Goal: Check status: Check status

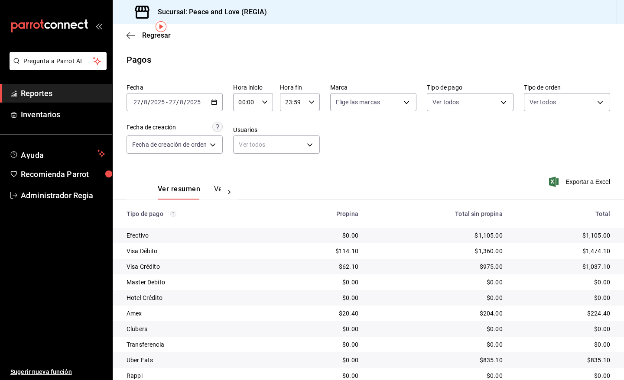
scroll to position [33, 0]
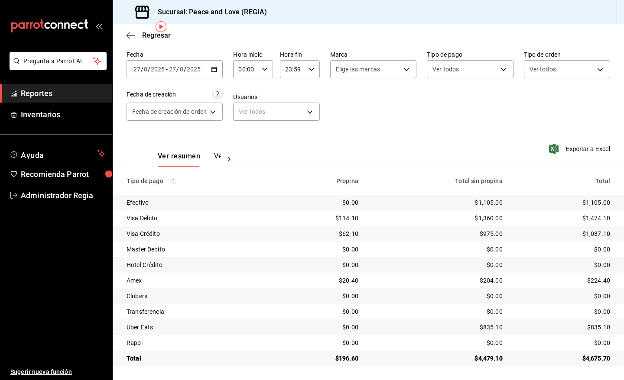
click at [215, 71] on \(Stroke\) "button" at bounding box center [213, 69] width 5 height 5
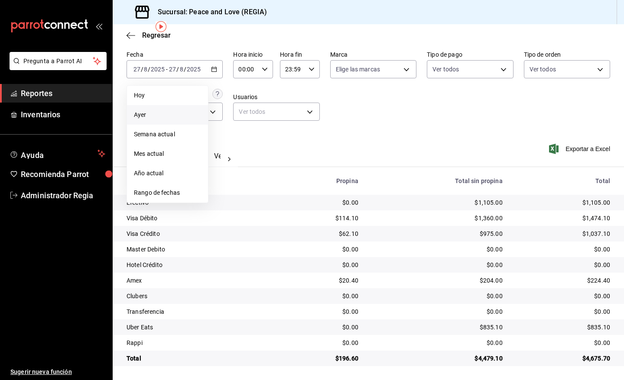
click at [148, 115] on span "Ayer" at bounding box center [167, 114] width 67 height 9
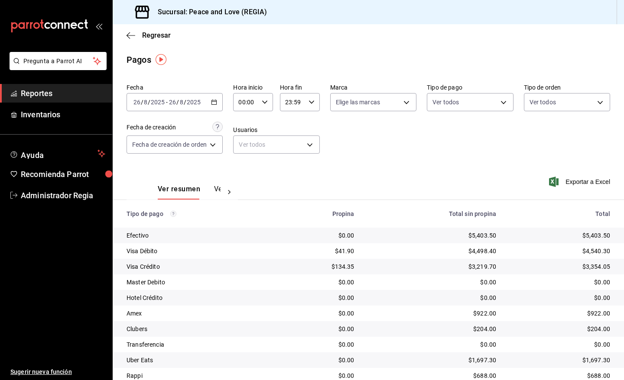
click at [214, 104] on icon "button" at bounding box center [214, 102] width 6 height 6
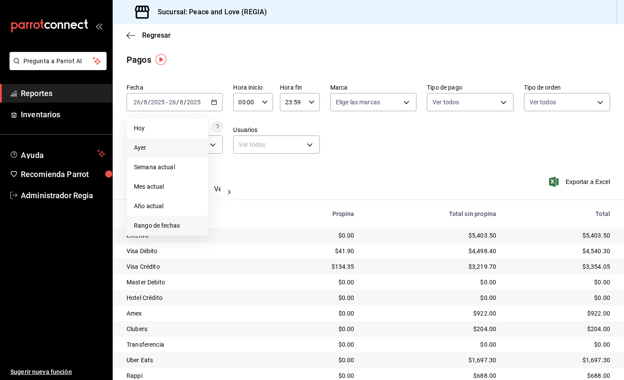
click at [171, 226] on span "Rango de fechas" at bounding box center [167, 225] width 67 height 9
click at [228, 235] on abbr "25" at bounding box center [226, 236] width 6 height 6
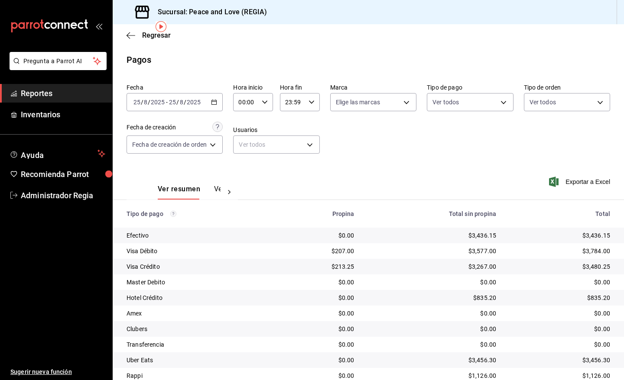
scroll to position [33, 0]
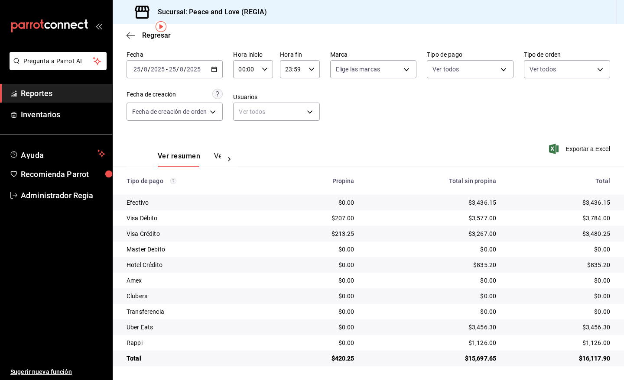
click at [217, 152] on button "Ver pagos" at bounding box center [230, 159] width 32 height 15
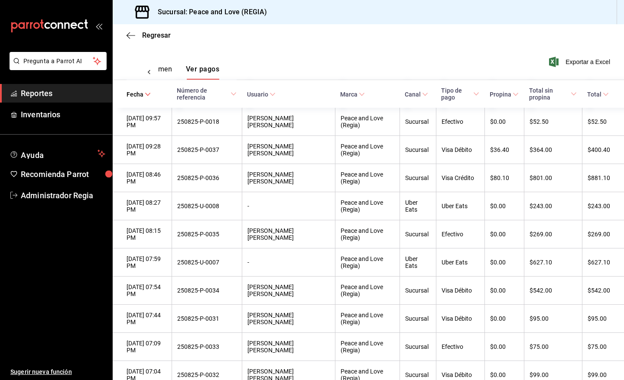
scroll to position [116, 0]
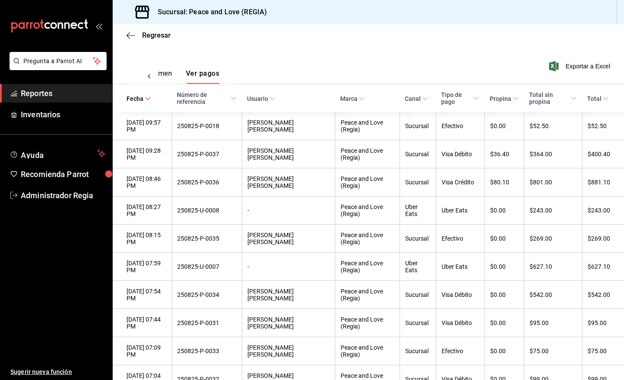
click at [503, 97] on span "Propina" at bounding box center [503, 98] width 29 height 7
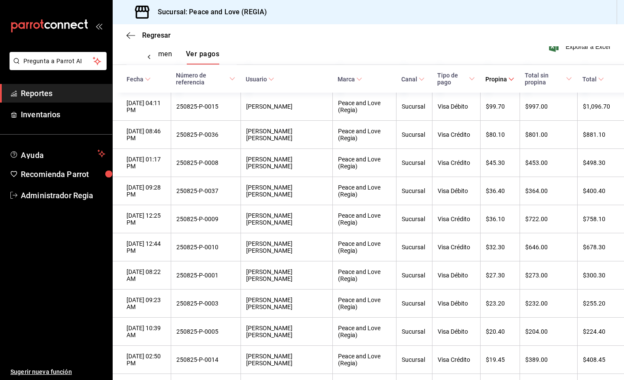
scroll to position [146, 0]
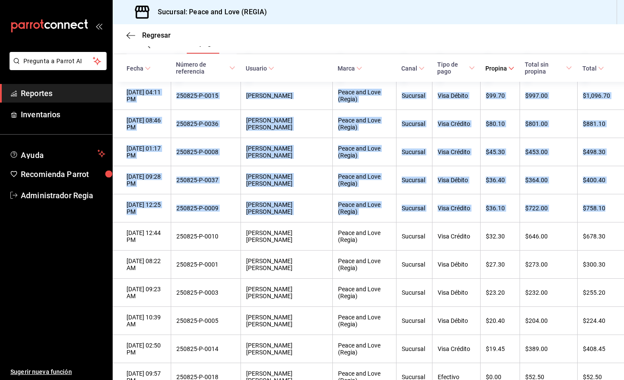
drag, startPoint x: 614, startPoint y: 198, endPoint x: 623, endPoint y: 130, distance: 68.5
click at [623, 123] on div "Regresar Pagos Fecha [DATE] [DATE] - [DATE] [DATE] Hora inicio 00:00 Hora inici…" at bounding box center [368, 202] width 511 height 356
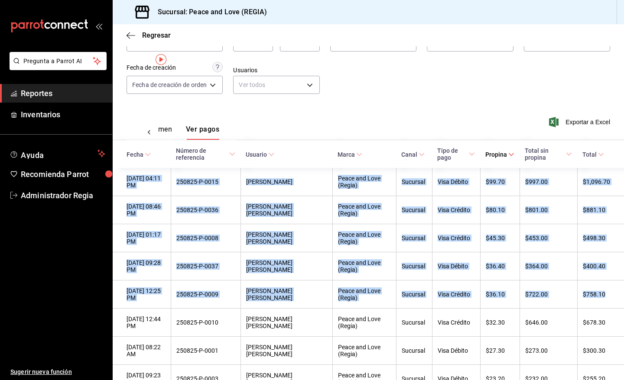
scroll to position [0, 0]
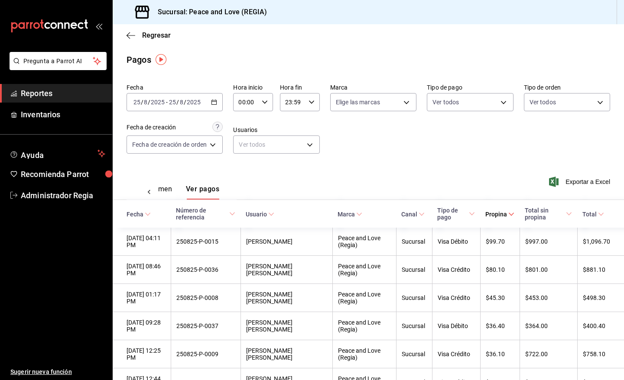
click at [223, 107] on div "[DATE] [DATE] - [DATE] [DATE]" at bounding box center [174, 102] width 96 height 18
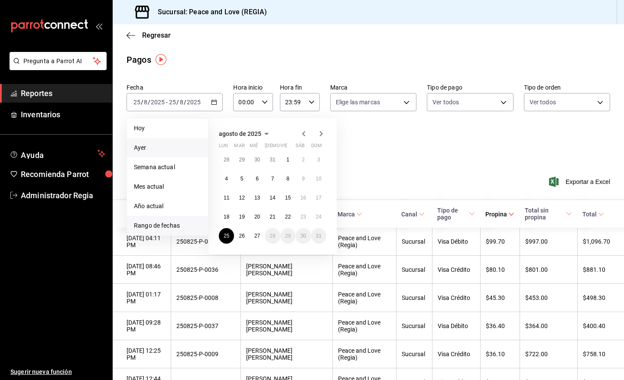
click at [165, 141] on li "Ayer" at bounding box center [167, 147] width 81 height 19
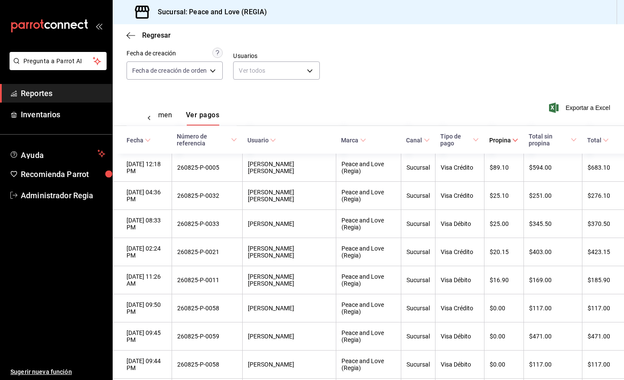
scroll to position [79, 0]
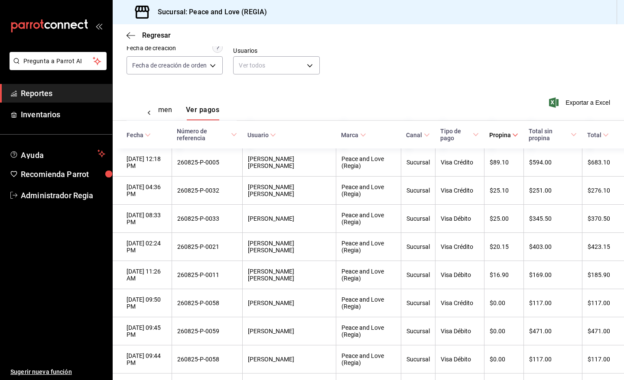
click at [169, 111] on button "Ver resumen" at bounding box center [152, 113] width 40 height 15
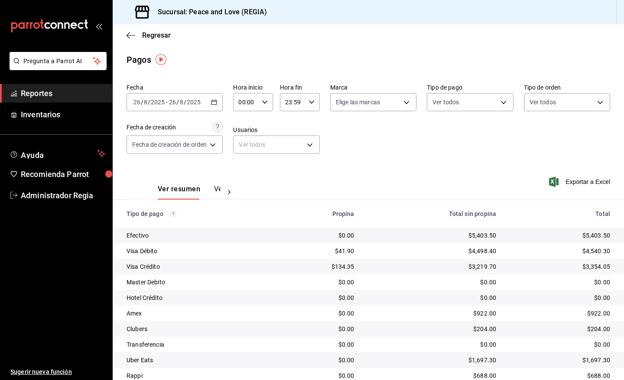
click at [226, 101] on div "Fecha [DATE] [DATE] - [DATE] [DATE] Hora inicio 00:00 Hora inicio Hora fin 23:5…" at bounding box center [367, 122] width 483 height 84
click at [219, 103] on div "[DATE] [DATE] - [DATE] [DATE]" at bounding box center [174, 102] width 96 height 18
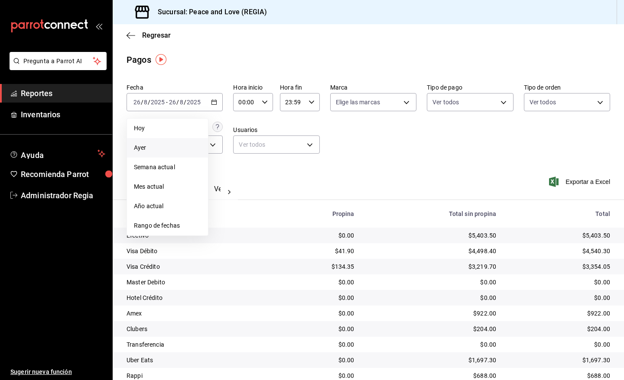
click at [175, 151] on span "Ayer" at bounding box center [167, 147] width 67 height 9
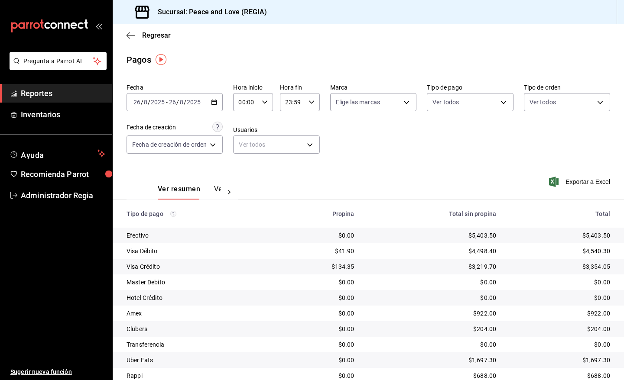
click at [216, 105] on div "[DATE] [DATE] - [DATE] [DATE]" at bounding box center [174, 102] width 96 height 18
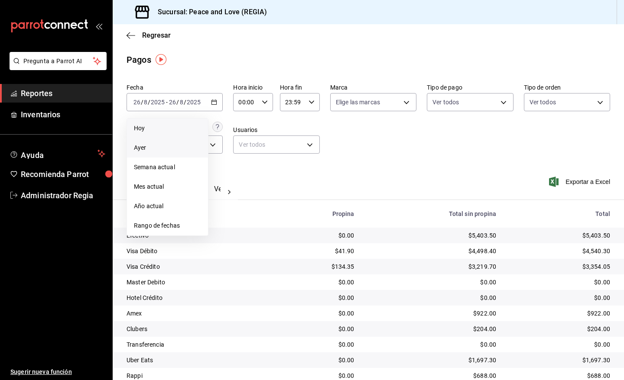
click at [183, 133] on span "Hoy" at bounding box center [167, 128] width 67 height 9
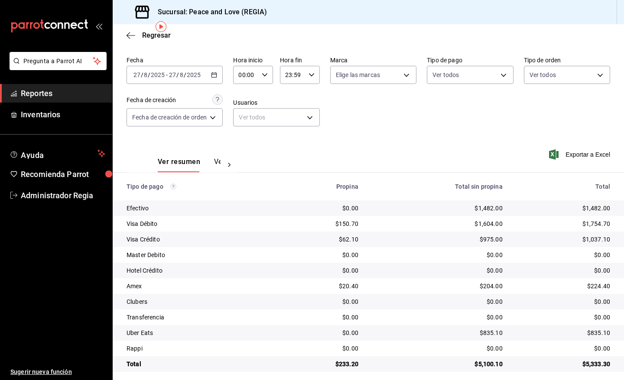
scroll to position [33, 0]
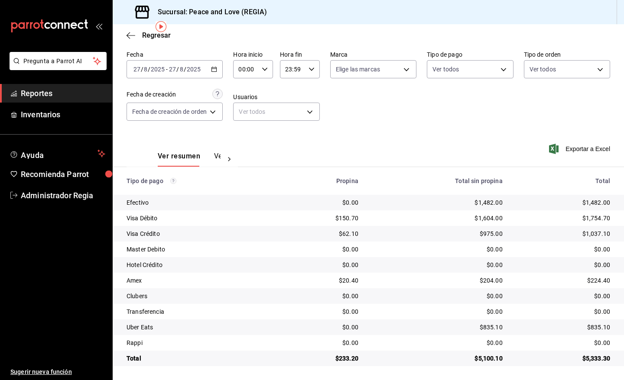
click at [215, 156] on button "Ver pagos" at bounding box center [230, 159] width 32 height 15
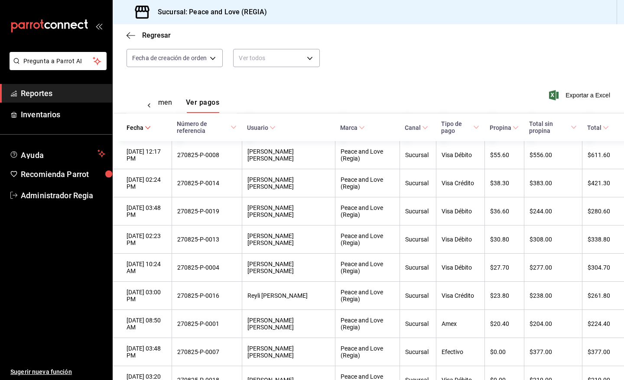
scroll to position [85, 0]
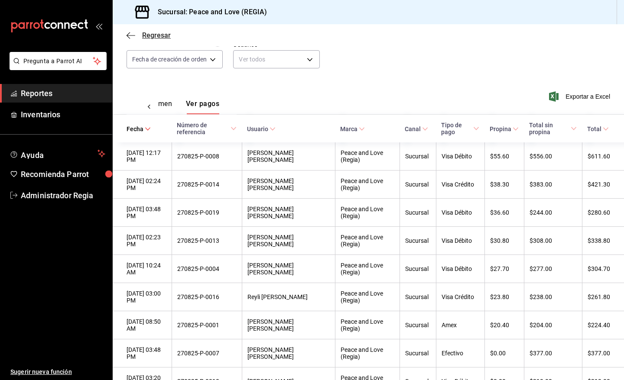
click at [151, 38] on span "Regresar" at bounding box center [156, 35] width 29 height 8
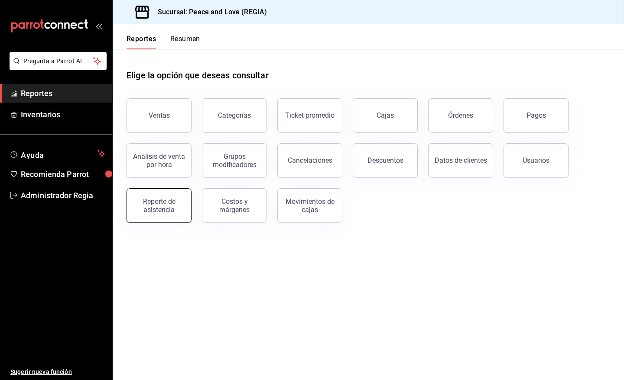
click at [170, 209] on div "Reporte de asistencia" at bounding box center [159, 205] width 54 height 16
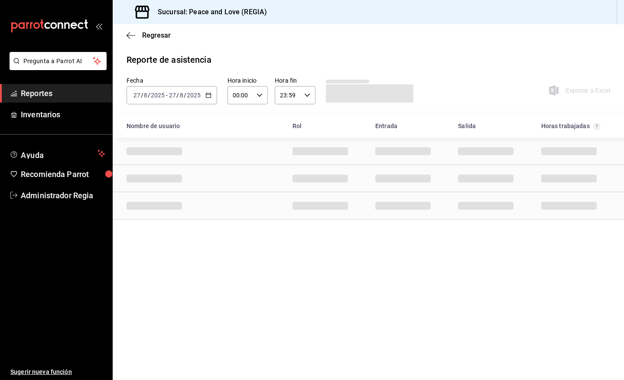
click at [205, 98] on div "[DATE] [DATE] - [DATE] [DATE]" at bounding box center [171, 95] width 91 height 18
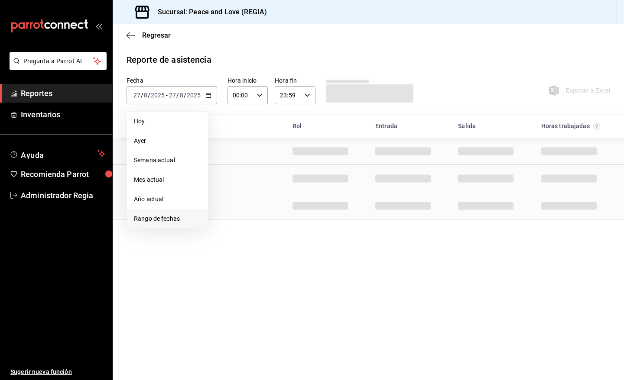
click at [177, 216] on span "Rango de fechas" at bounding box center [167, 218] width 67 height 9
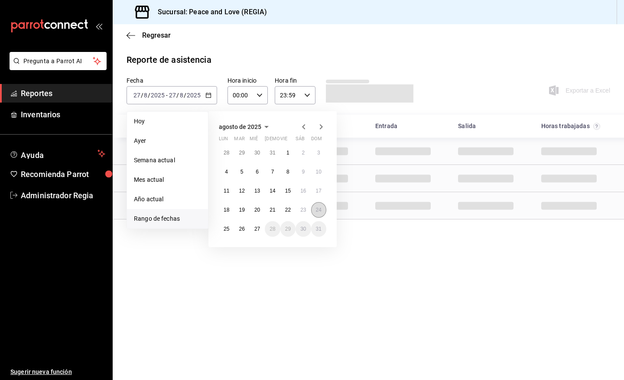
click at [318, 209] on abbr "24" at bounding box center [319, 210] width 6 height 6
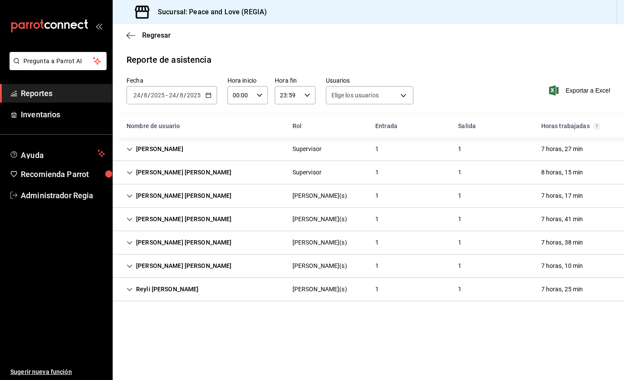
type input "df716115-a66c-409e-928d-ee082c8a1897,7ad74d14-eb0f-4077-9c12-ec4012b952b2,6a0dd…"
click at [386, 171] on div "[PERSON_NAME] [PERSON_NAME] Supervisor 1 1 8 horas, 15 min" at bounding box center [368, 172] width 511 height 23
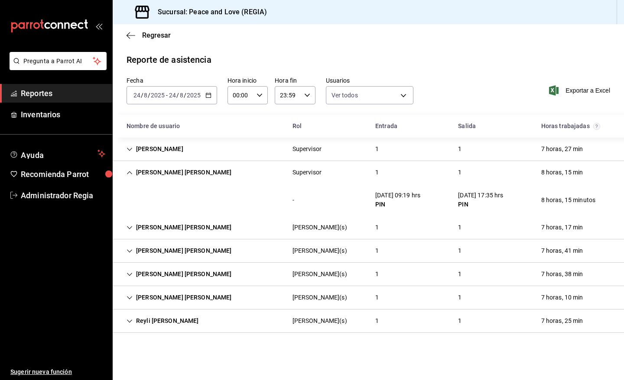
click at [309, 167] on div "Supervisor" at bounding box center [306, 173] width 43 height 16
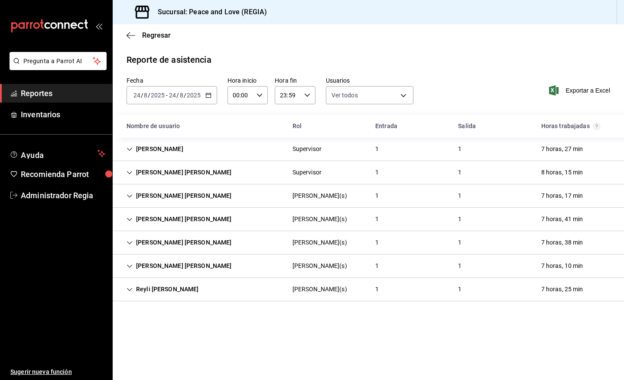
click at [212, 102] on div "[DATE] [DATE] - [DATE] [DATE]" at bounding box center [171, 95] width 91 height 18
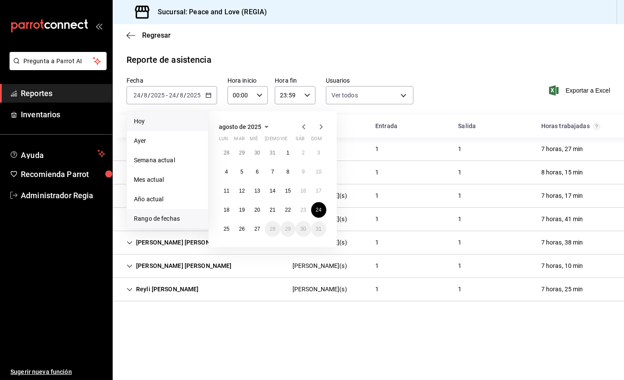
click at [184, 119] on span "Hoy" at bounding box center [167, 121] width 67 height 9
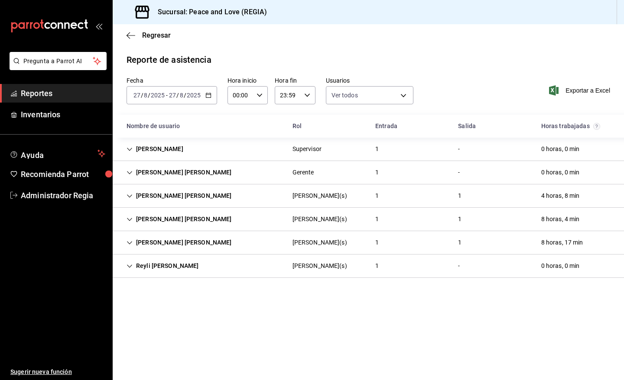
click at [505, 150] on div "[PERSON_NAME] Supervisor 1 - 0 horas, 0 min" at bounding box center [368, 149] width 511 height 23
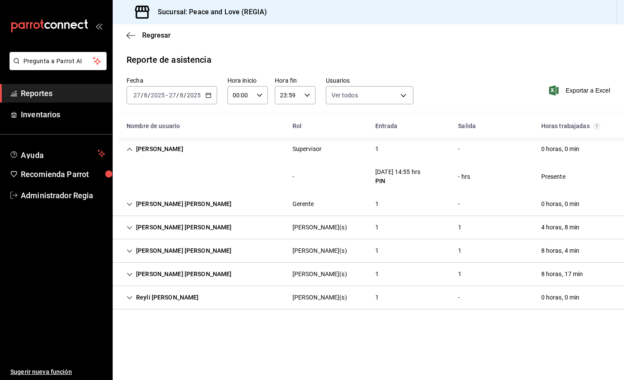
click at [207, 95] on icon "button" at bounding box center [208, 95] width 6 height 6
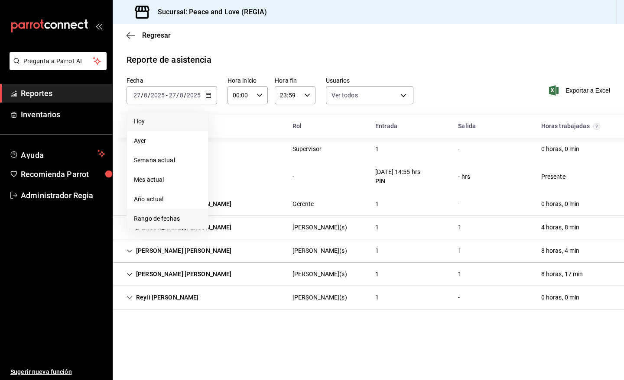
click at [177, 211] on li "Rango de fechas" at bounding box center [167, 218] width 81 height 19
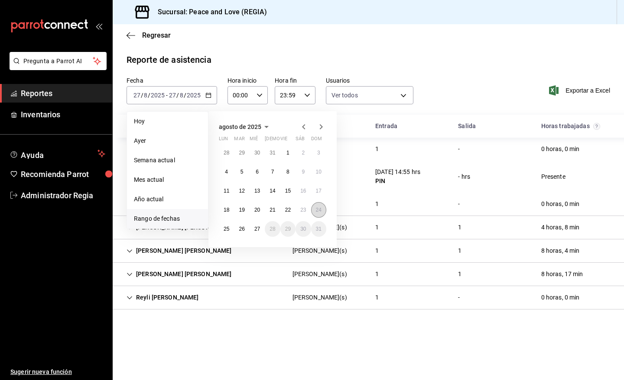
click at [319, 211] on abbr "24" at bounding box center [319, 210] width 6 height 6
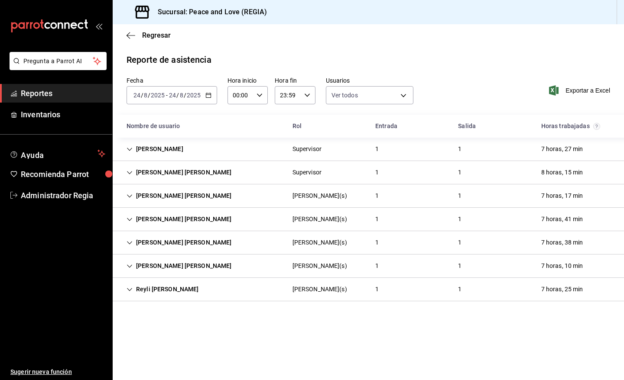
click at [511, 148] on div "[PERSON_NAME] Supervisor 1 1 7 horas, 27 min" at bounding box center [368, 149] width 511 height 23
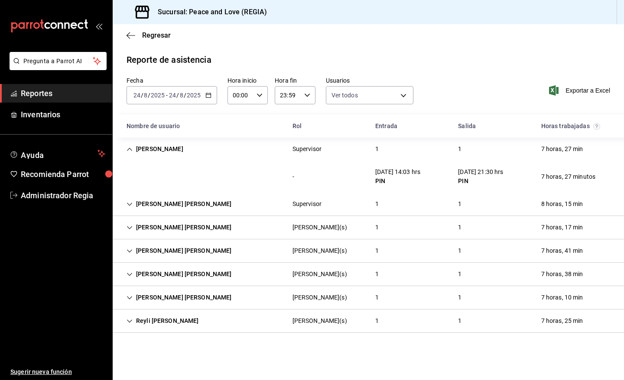
click at [514, 150] on div "[PERSON_NAME] Supervisor 1 1 7 horas, 27 min" at bounding box center [368, 149] width 511 height 23
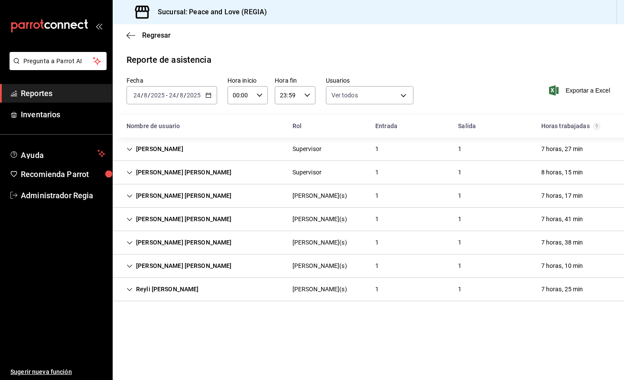
click at [496, 196] on div "[PERSON_NAME] [PERSON_NAME](s) 1 1 7 horas, 17 min" at bounding box center [368, 195] width 511 height 23
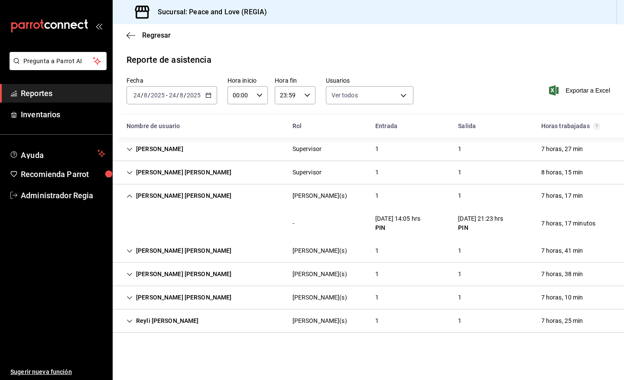
click at [496, 196] on div "[PERSON_NAME] [PERSON_NAME](s) 1 1 7 horas, 17 min" at bounding box center [368, 195] width 511 height 23
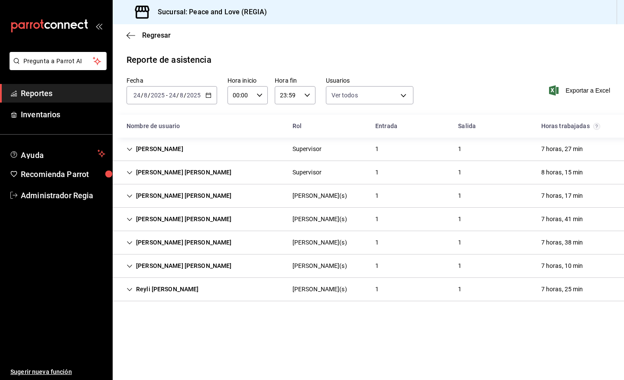
click at [496, 219] on div "[PERSON_NAME] [PERSON_NAME](s) 1 1 7 horas, 41 min" at bounding box center [368, 219] width 511 height 23
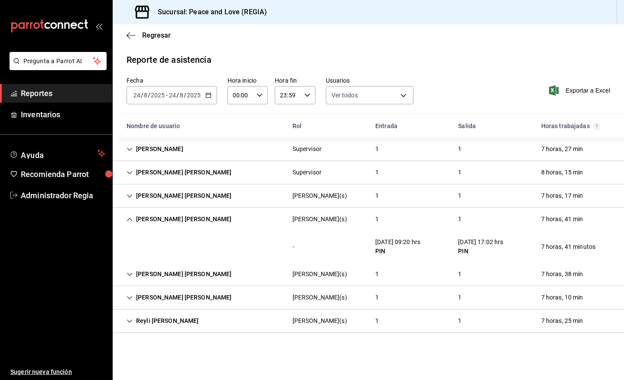
click at [496, 219] on div "[PERSON_NAME] [PERSON_NAME](s) 1 1 7 horas, 41 min" at bounding box center [368, 219] width 511 height 23
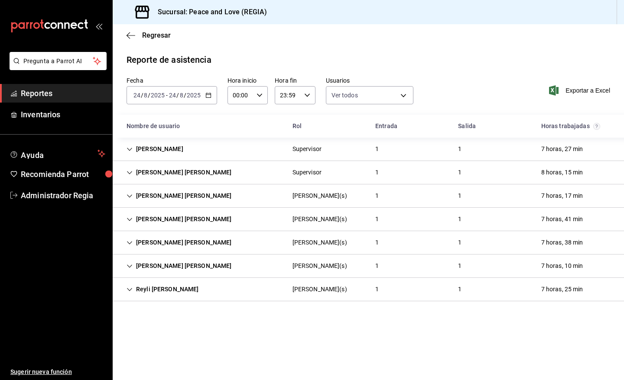
click at [497, 241] on div "[PERSON_NAME] [PERSON_NAME] [PERSON_NAME](s) 1 1 7 horas, 38 min" at bounding box center [368, 242] width 511 height 23
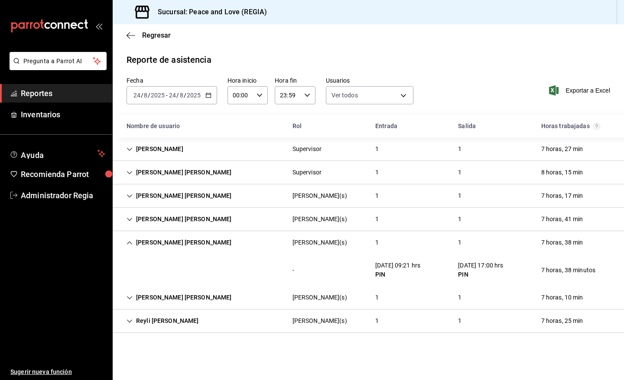
click at [497, 241] on div "[PERSON_NAME] [PERSON_NAME] [PERSON_NAME](s) 1 1 7 horas, 38 min" at bounding box center [368, 242] width 511 height 23
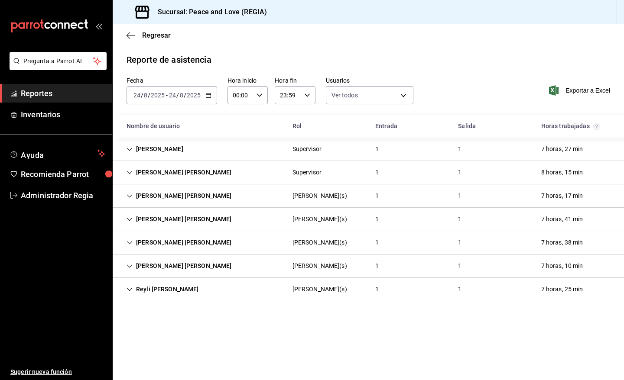
click at [498, 265] on div "[PERSON_NAME] [PERSON_NAME](s) 1 1 7 horas, 10 min" at bounding box center [368, 266] width 511 height 23
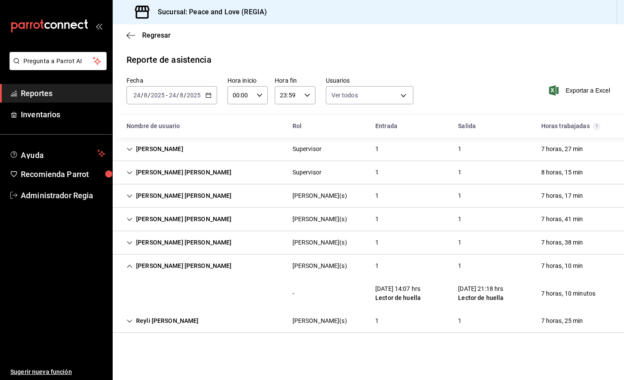
click at [498, 266] on div "[PERSON_NAME] [PERSON_NAME](s) 1 1 7 horas, 10 min" at bounding box center [368, 266] width 511 height 23
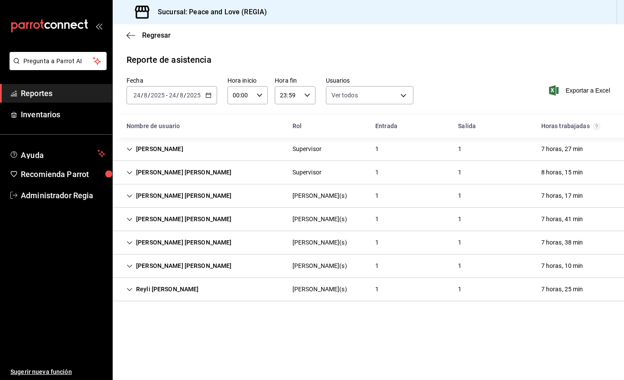
click at [498, 272] on div "[PERSON_NAME] [PERSON_NAME](s) 1 1 7 horas, 10 min" at bounding box center [368, 266] width 511 height 23
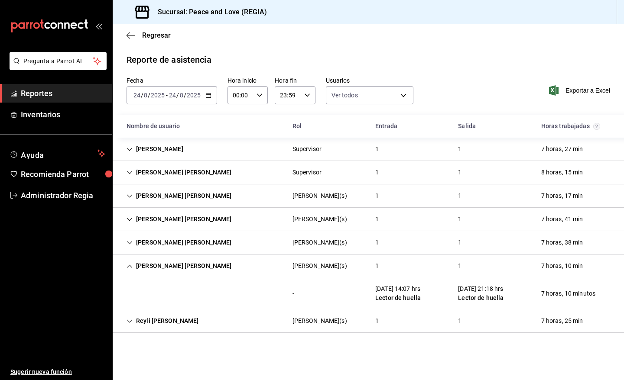
click at [498, 262] on div "[PERSON_NAME] [PERSON_NAME](s) 1 1 7 horas, 10 min" at bounding box center [368, 266] width 511 height 23
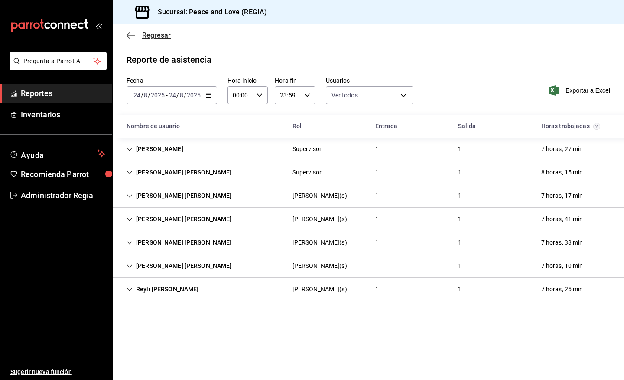
click at [140, 37] on span "Regresar" at bounding box center [148, 35] width 44 height 8
